Goal: Obtain resource: Obtain resource

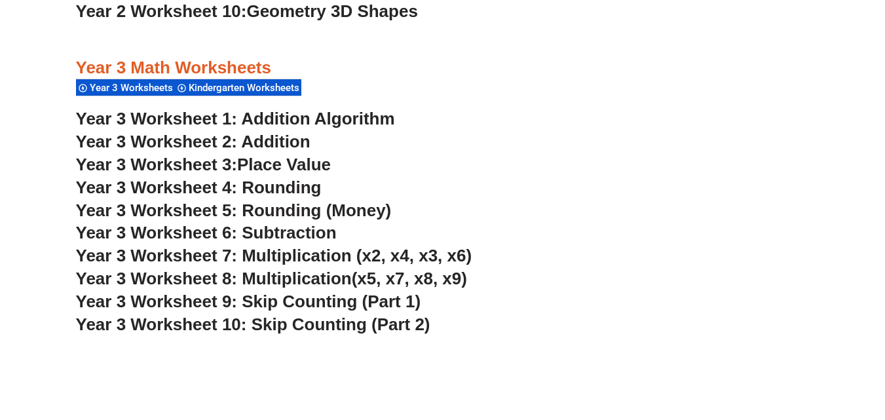
scroll to position [1493, 0]
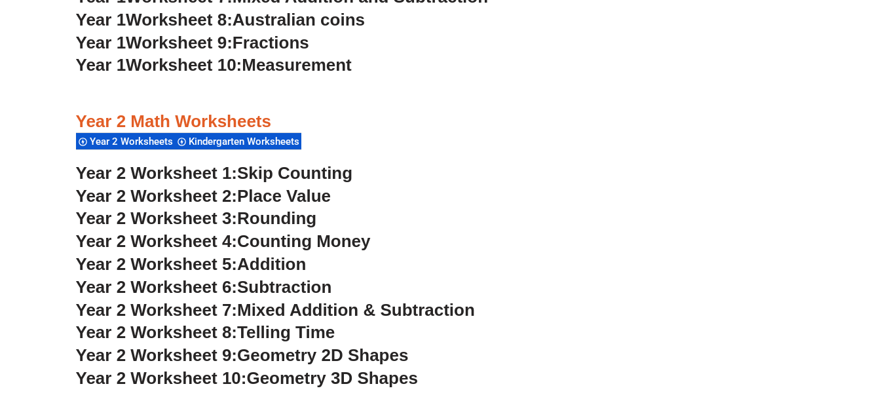
drag, startPoint x: 884, startPoint y: 17, endPoint x: 891, endPoint y: 17, distance: 7.2
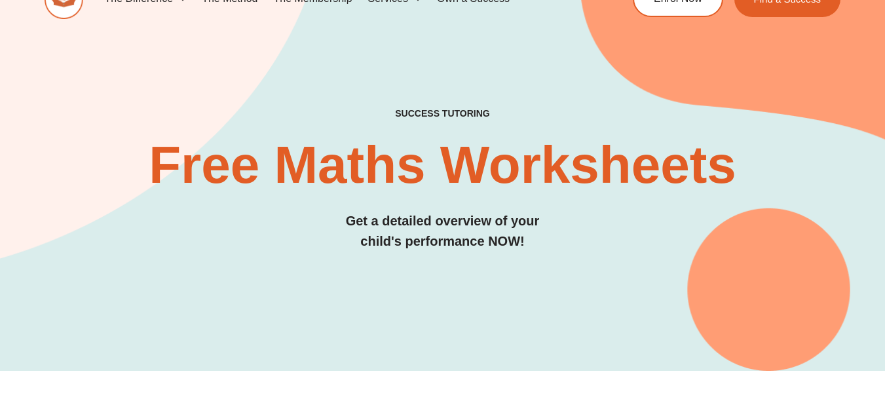
scroll to position [0, 0]
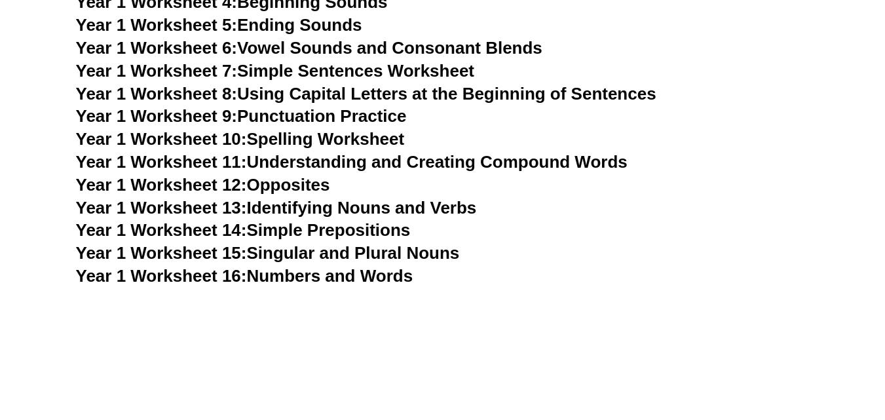
scroll to position [2798, 0]
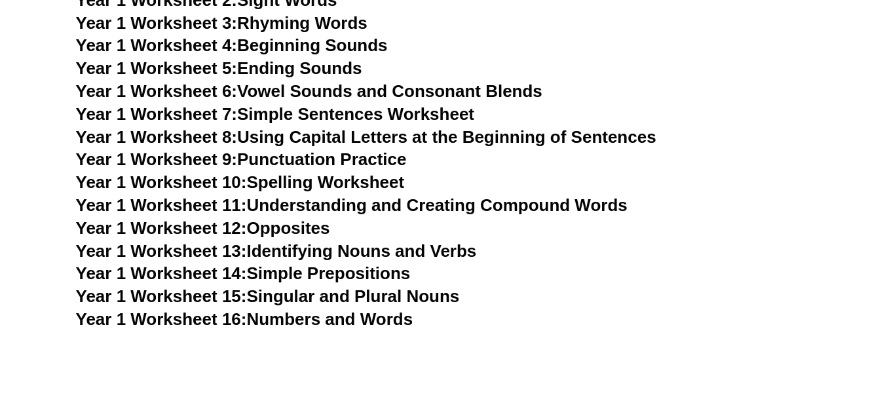
scroll to position [2798, 0]
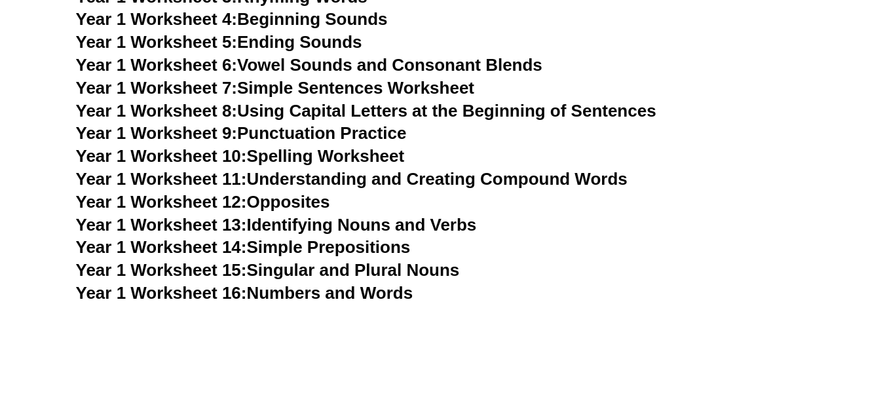
click at [269, 202] on link "Year 1 Worksheet 12: Opposites" at bounding box center [203, 202] width 254 height 20
click at [292, 223] on link "Year 1 Worksheet 13: Identifying Nouns and Verbs" at bounding box center [276, 225] width 401 height 20
click at [229, 244] on span "Year 1 Worksheet 14:" at bounding box center [161, 247] width 171 height 20
click at [238, 269] on span "Year 1 Worksheet 15:" at bounding box center [161, 270] width 171 height 20
click at [233, 289] on span "Year 1 Worksheet 16:" at bounding box center [161, 293] width 171 height 20
